Goal: Information Seeking & Learning: Understand process/instructions

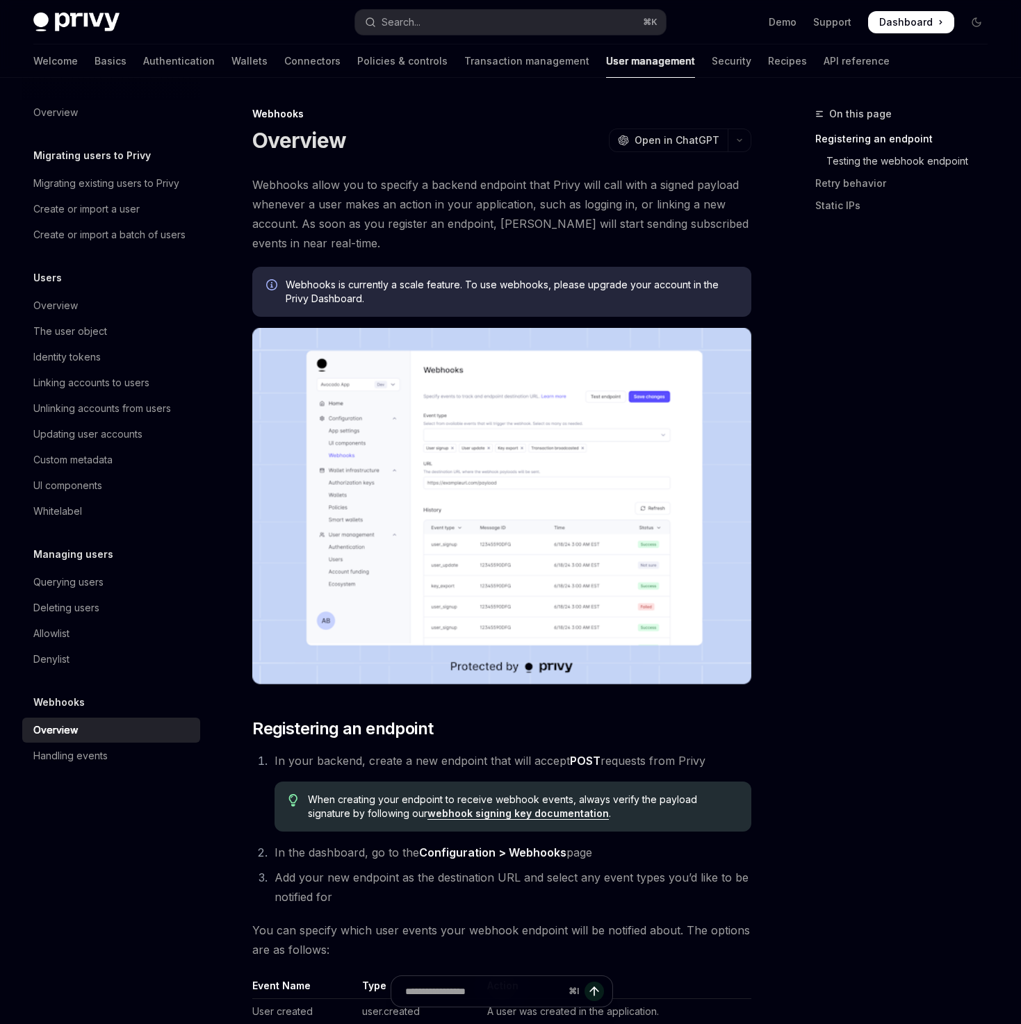
click at [863, 163] on link "Testing the webhook endpoint" at bounding box center [906, 161] width 183 height 22
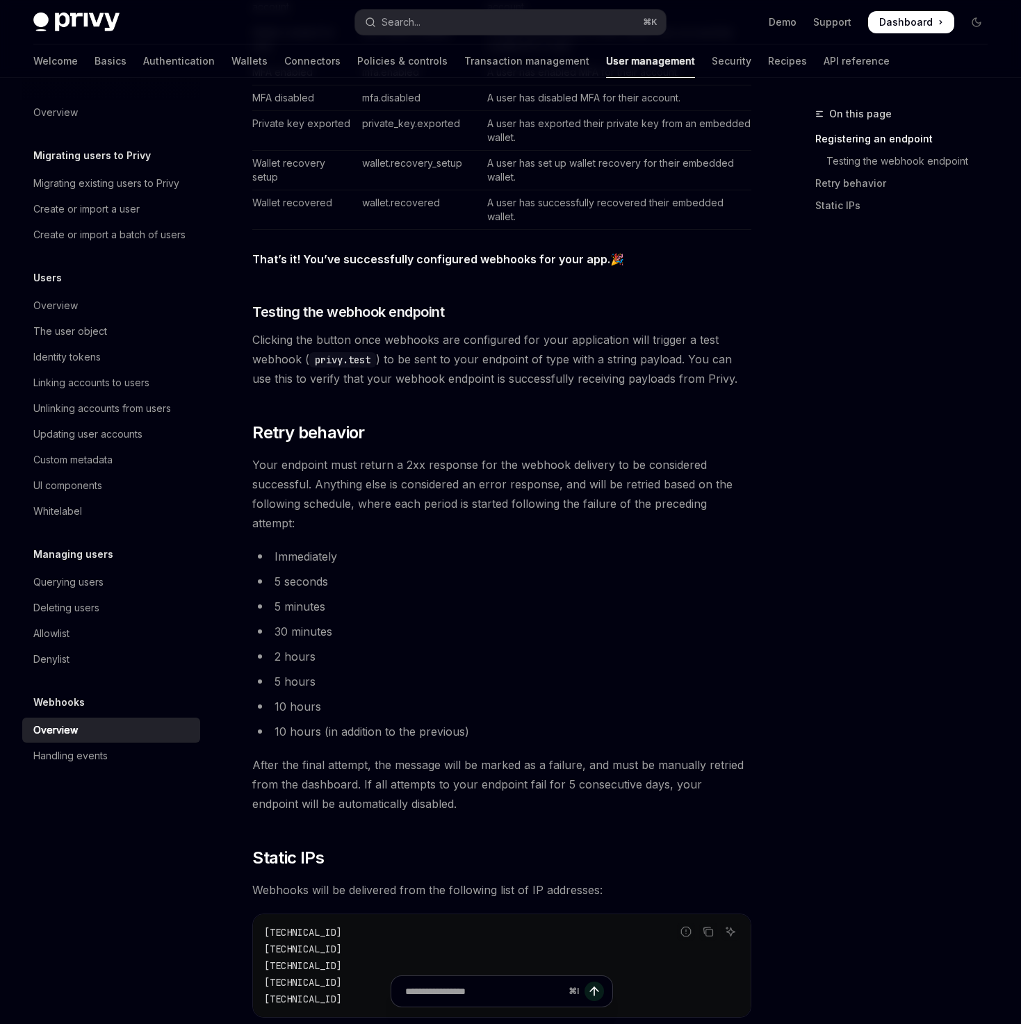
scroll to position [1178, 0]
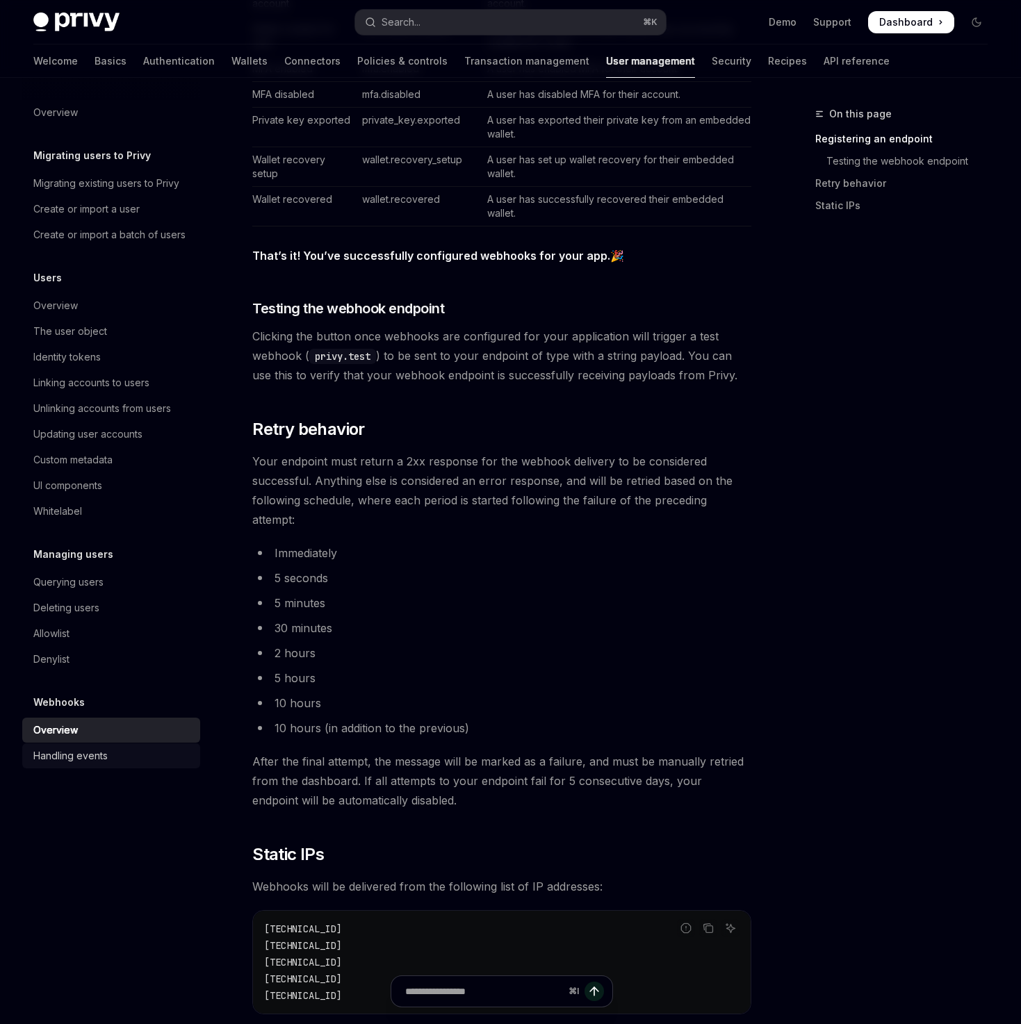
click at [79, 750] on div "Handling events" at bounding box center [70, 756] width 74 height 17
type textarea "*"
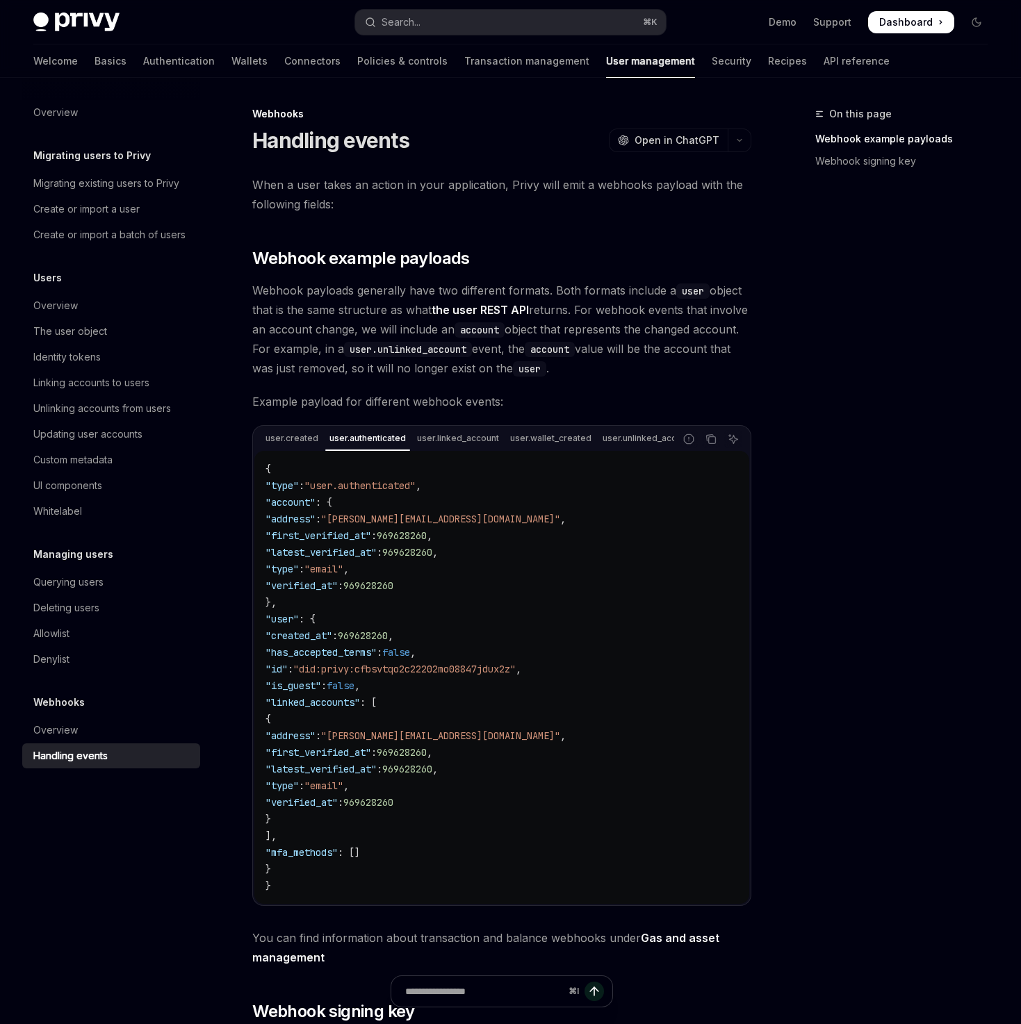
click at [477, 449] on div "user.created user.authenticated user.linked_account user.wallet_created user.un…" at bounding box center [464, 439] width 420 height 24
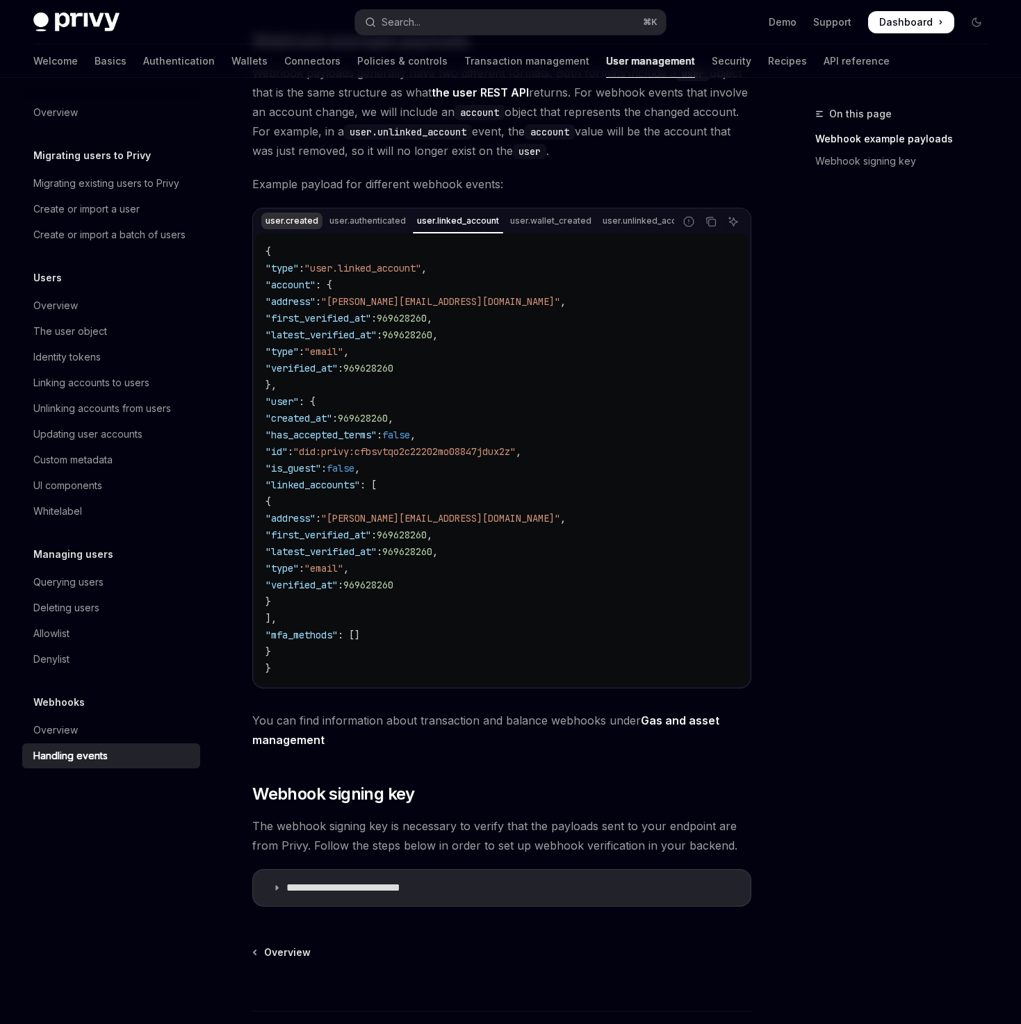
scroll to position [213, 0]
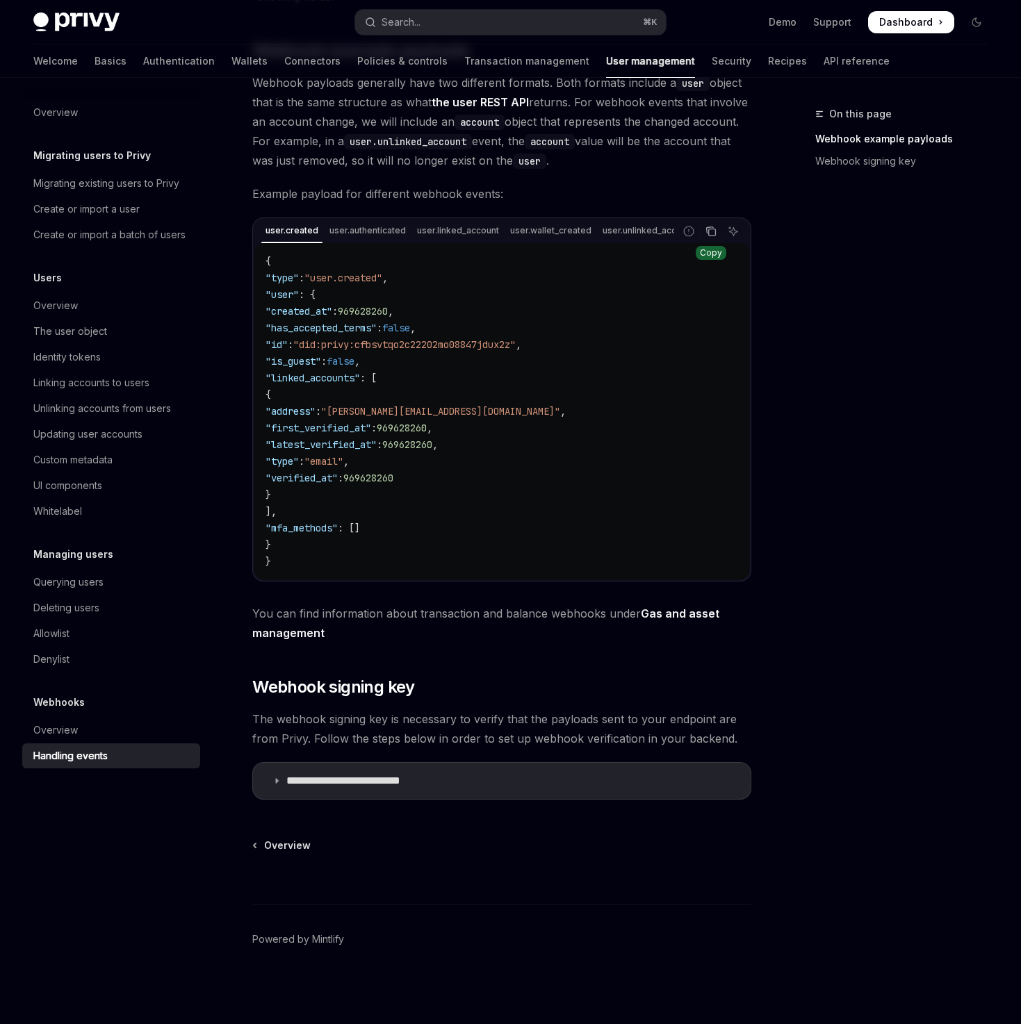
click at [714, 231] on icon "Copy the contents from the code block" at bounding box center [710, 231] width 11 height 11
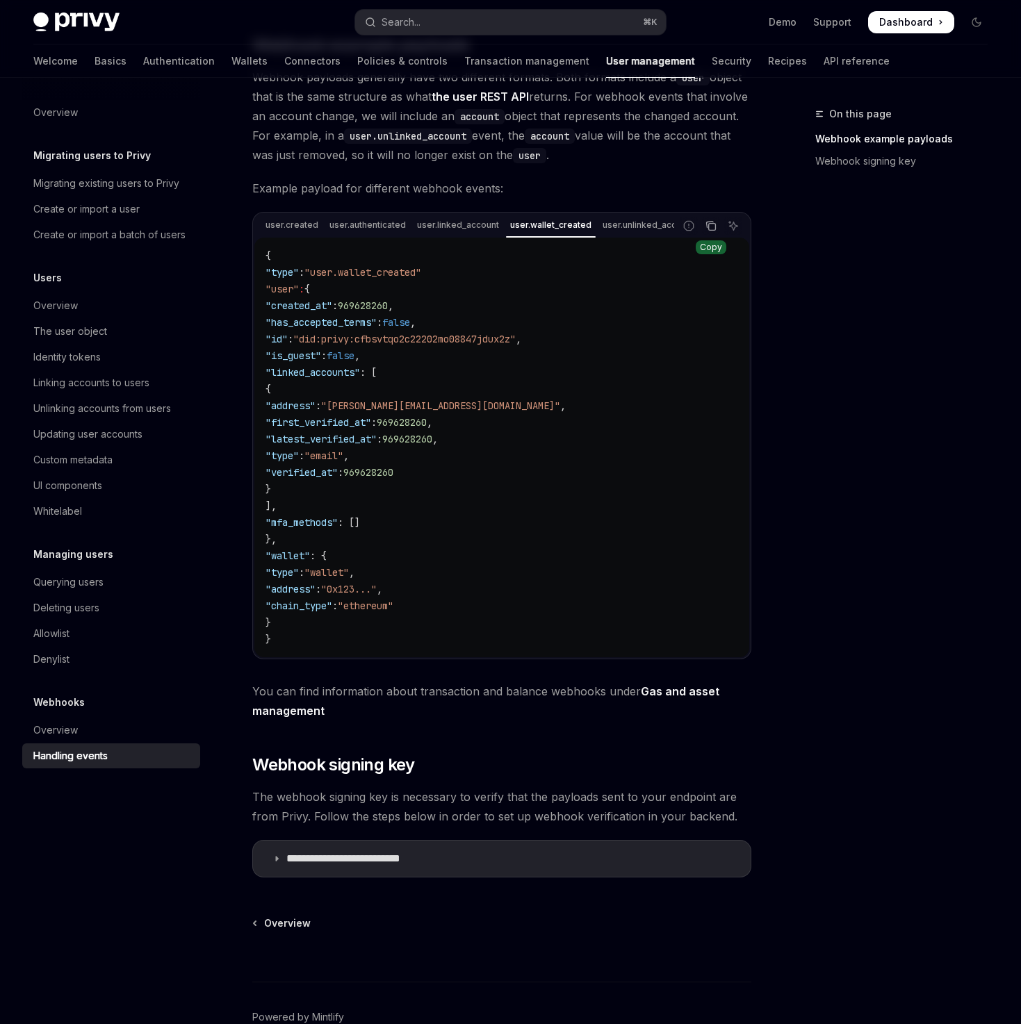
click at [709, 229] on icon "Copy the contents from the code block" at bounding box center [710, 225] width 11 height 11
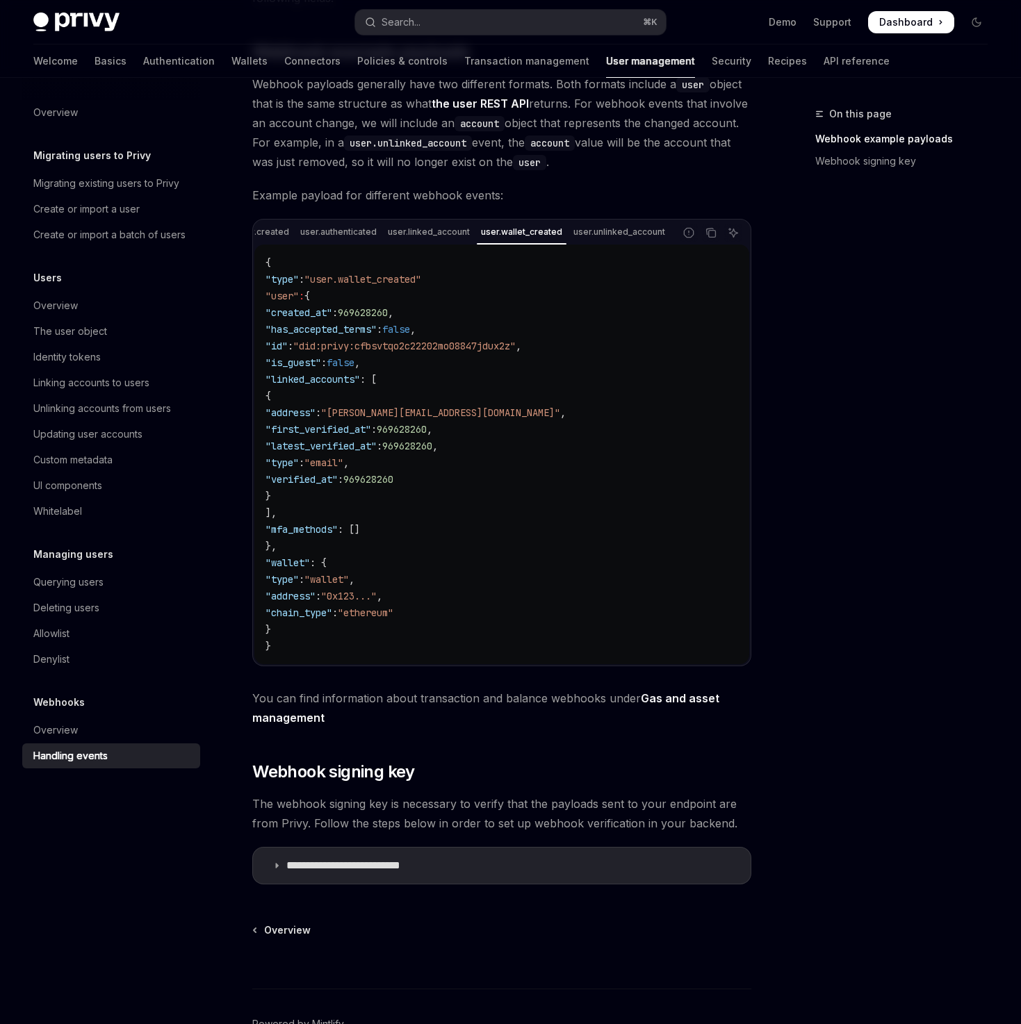
scroll to position [201, 0]
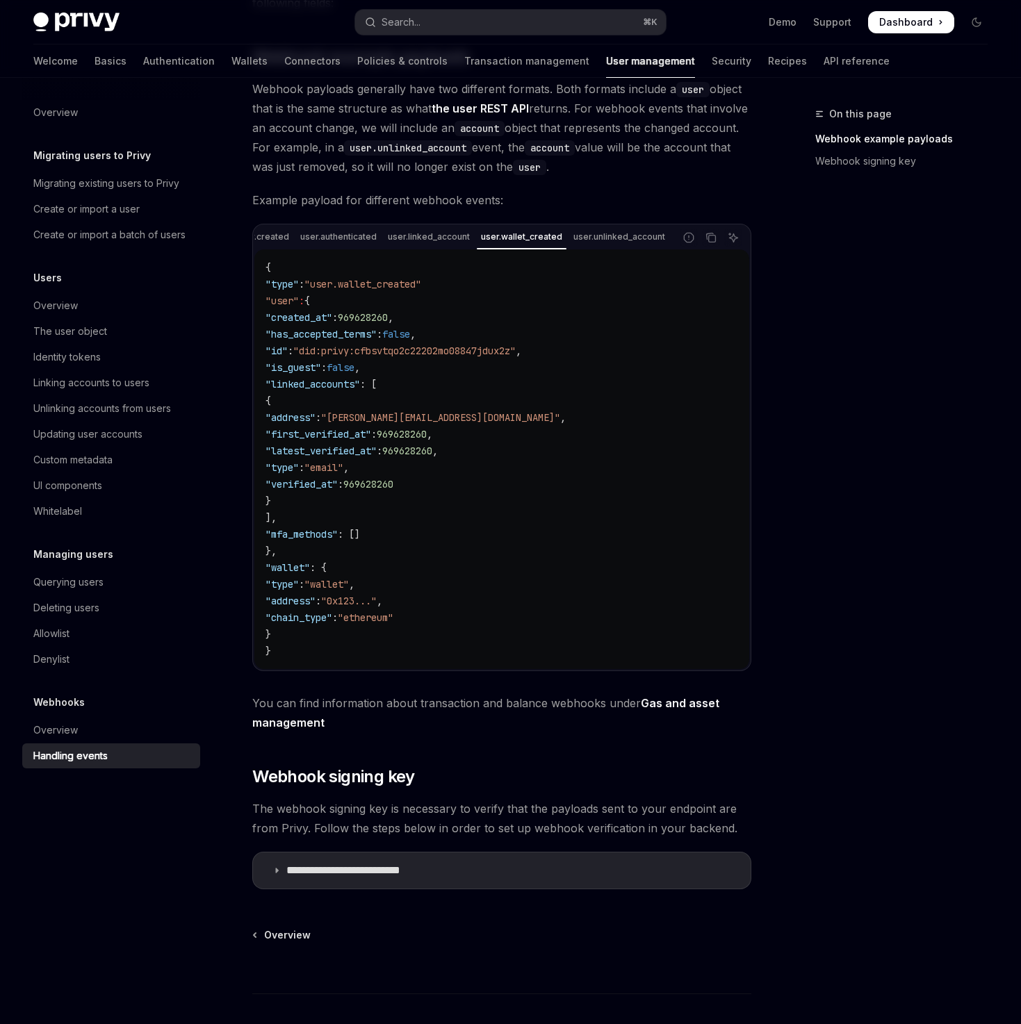
click at [310, 727] on link "Gas and asset management" at bounding box center [485, 713] width 467 height 34
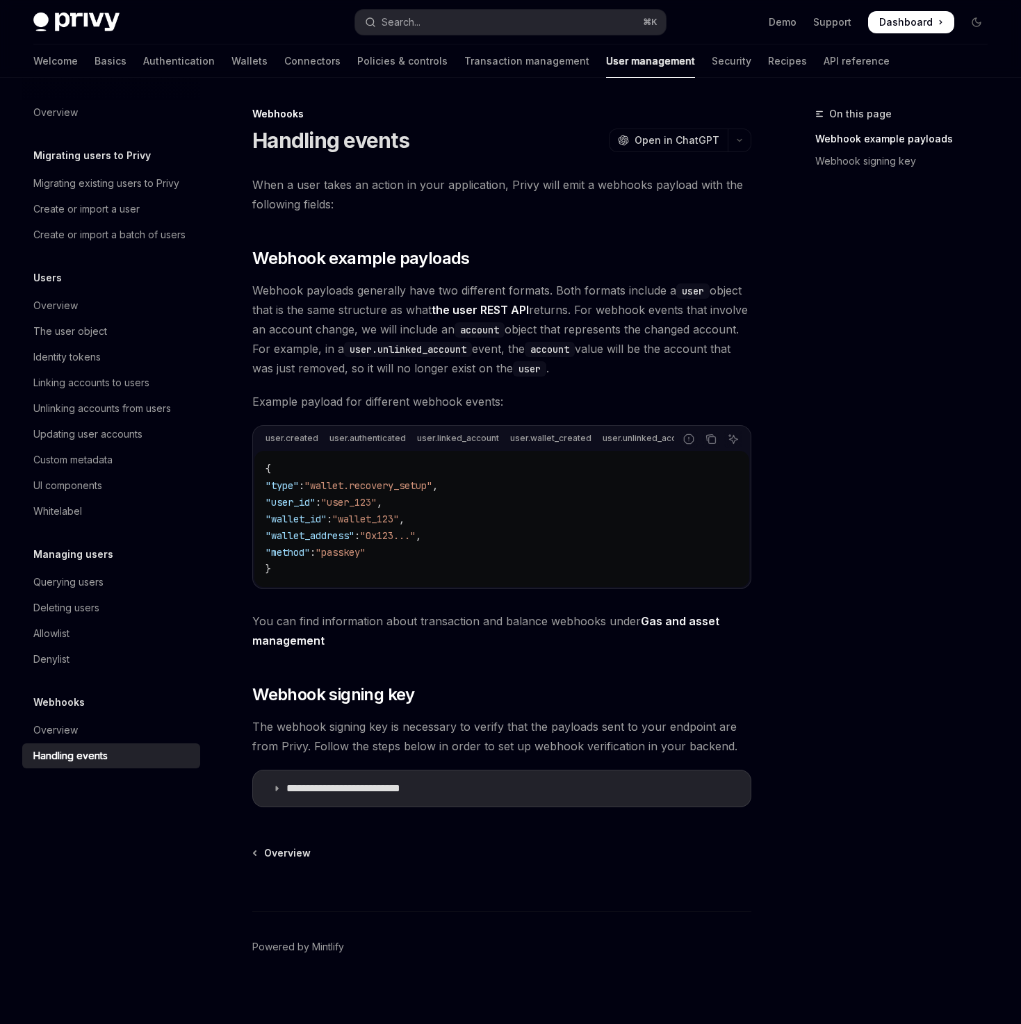
scroll to position [0, 1]
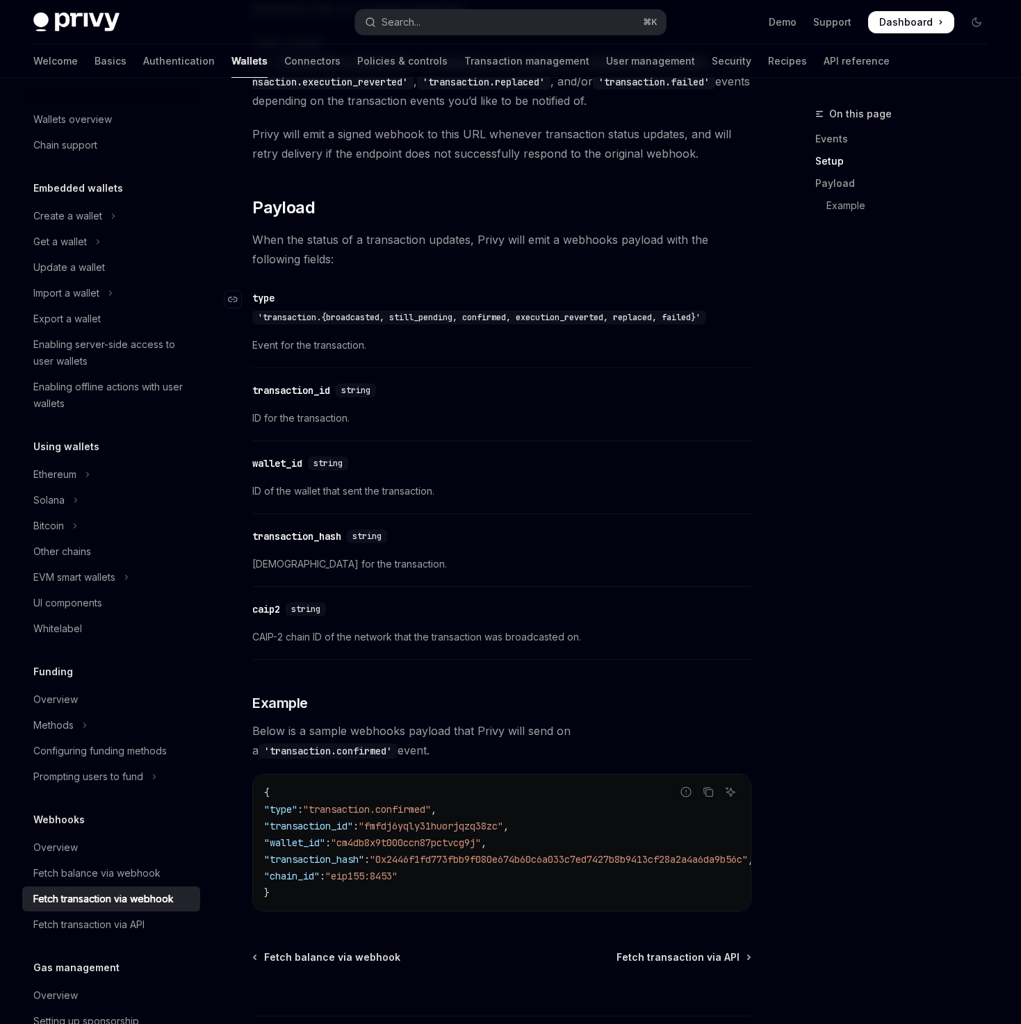
scroll to position [1077, 0]
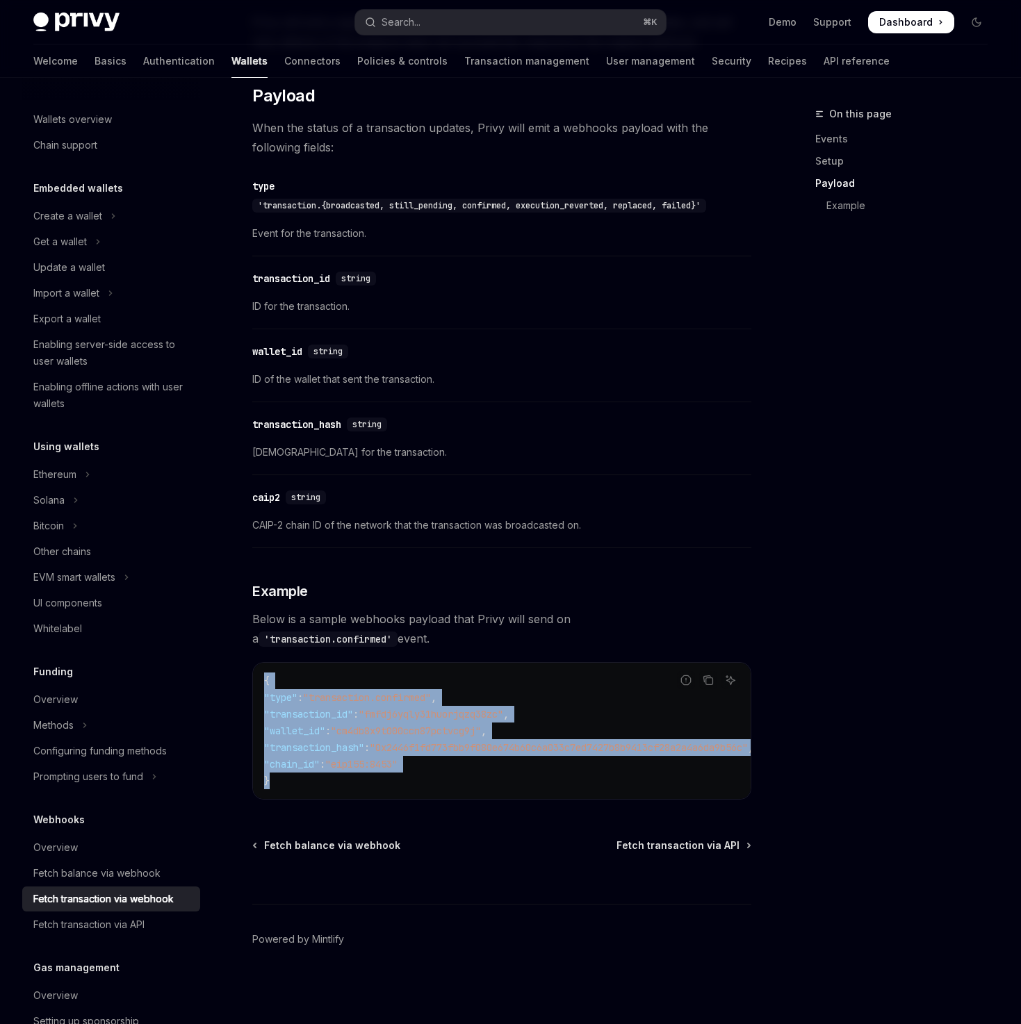
drag, startPoint x: 312, startPoint y: 781, endPoint x: 247, endPoint y: 661, distance: 136.5
click at [247, 661] on div "Webhooks Fetch transaction via webhook OpenAI Open in ChatGPT OpenAI Open in Ch…" at bounding box center [371, 29] width 765 height 1990
copy code "{ "type" : "transaction.confirmed" , "transaction_id" : "fmfdj6yqly31huorjqzq38…"
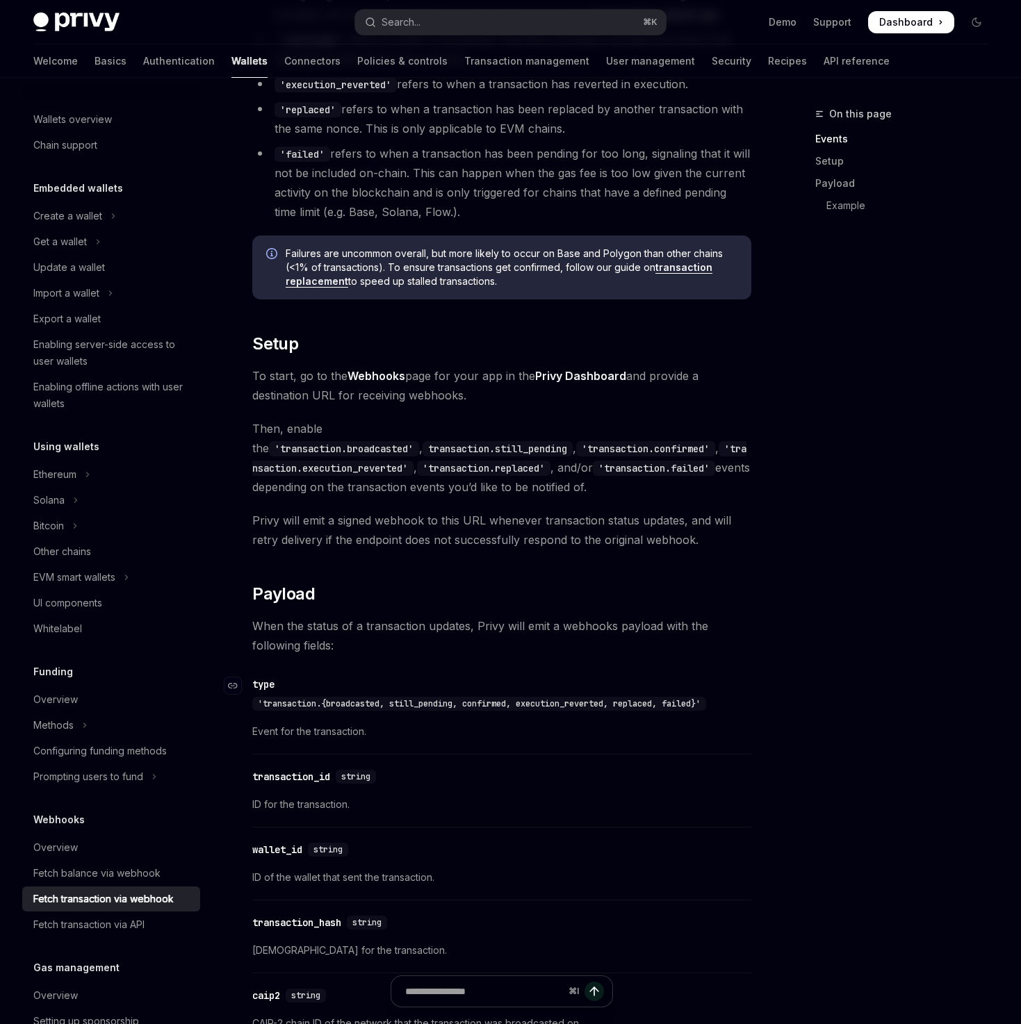
scroll to position [570, 0]
